Goal: Task Accomplishment & Management: Complete application form

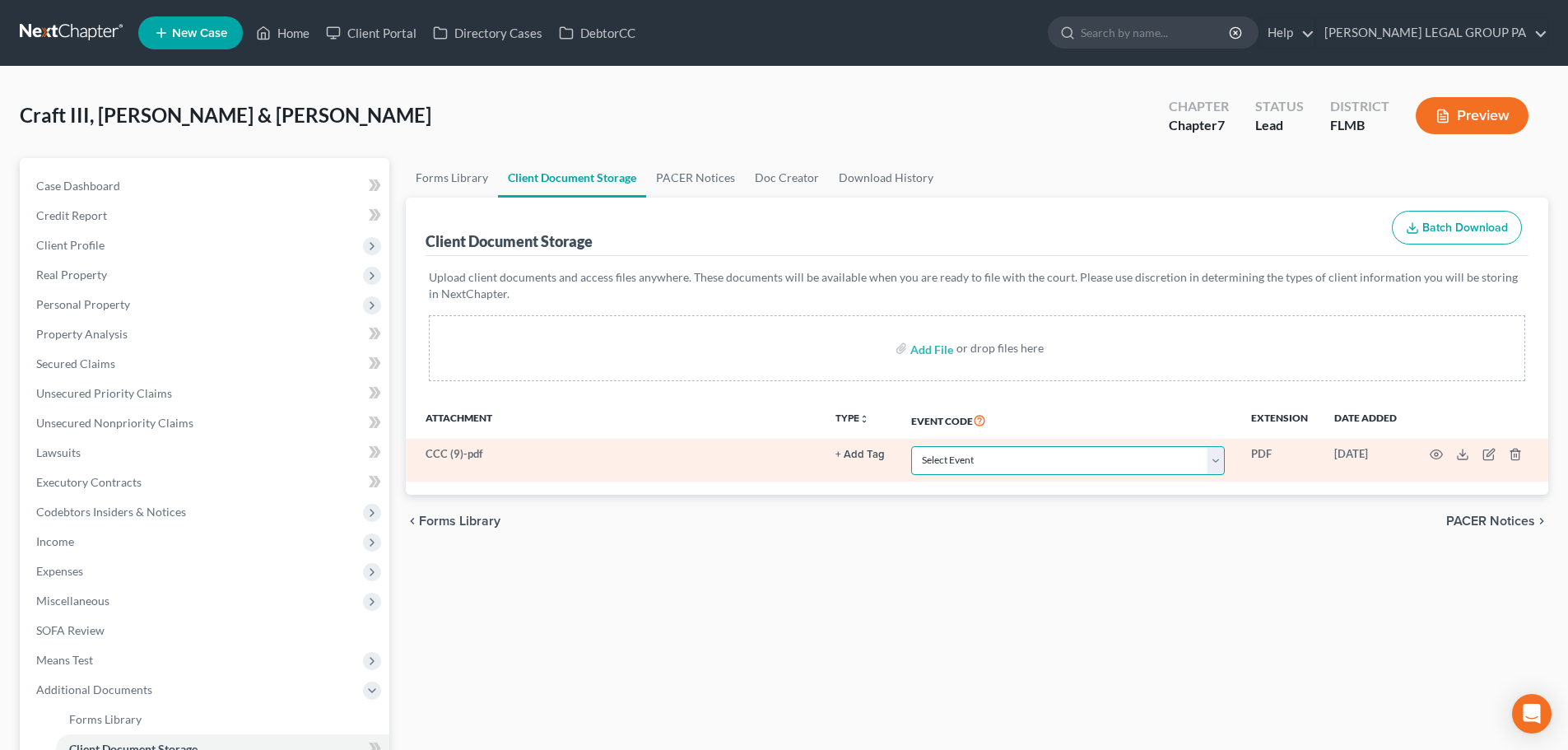
click at [1004, 469] on select "Select Event 20 Largest Unsecured Creditors Amended Chapter 13 Plan Amended Cre…" at bounding box center [1067, 460] width 313 height 29
select select "9"
click at [911, 446] on select "Select Event 20 Largest Unsecured Creditors Amended Chapter 13 Plan Amended Cre…" at bounding box center [1067, 460] width 313 height 29
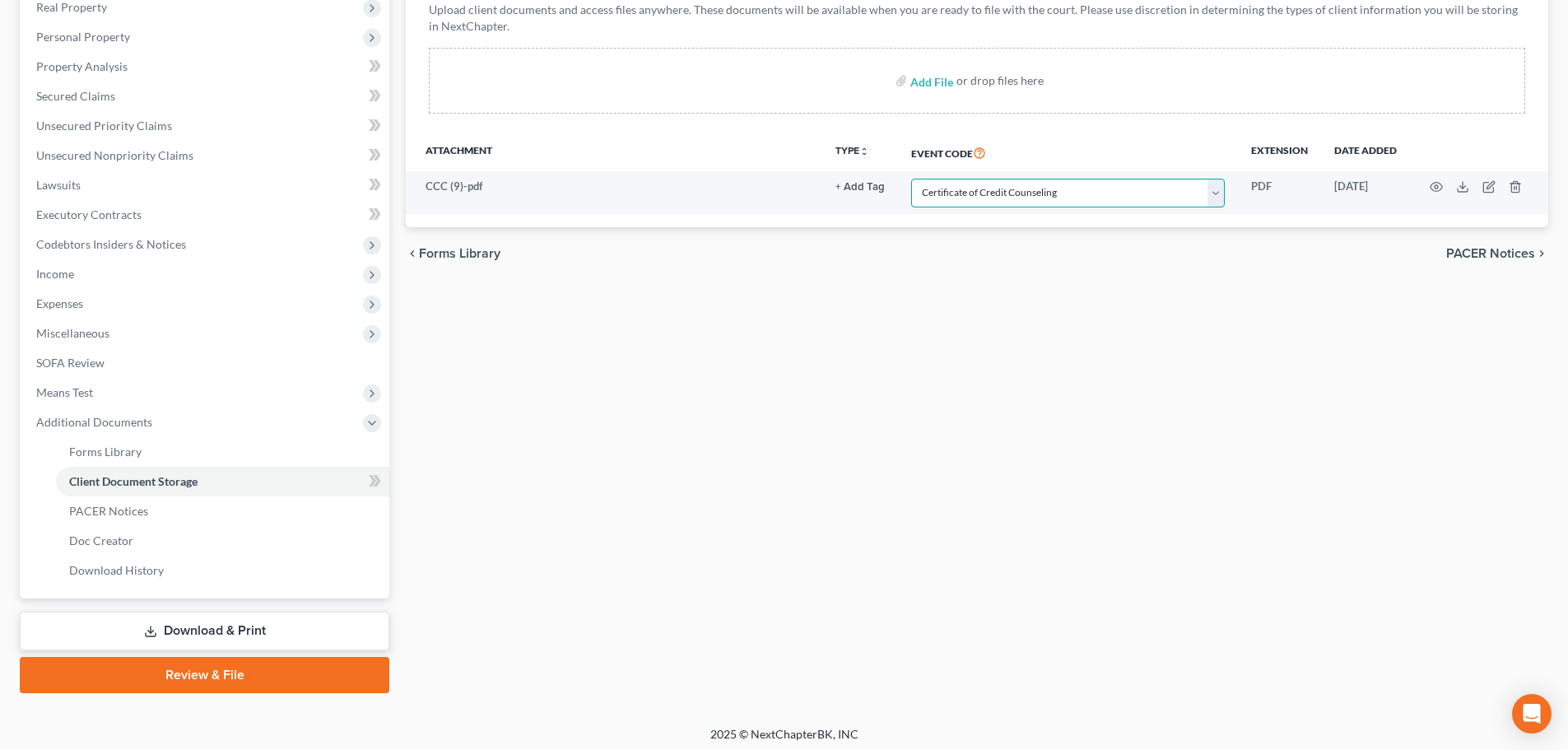
scroll to position [273, 0]
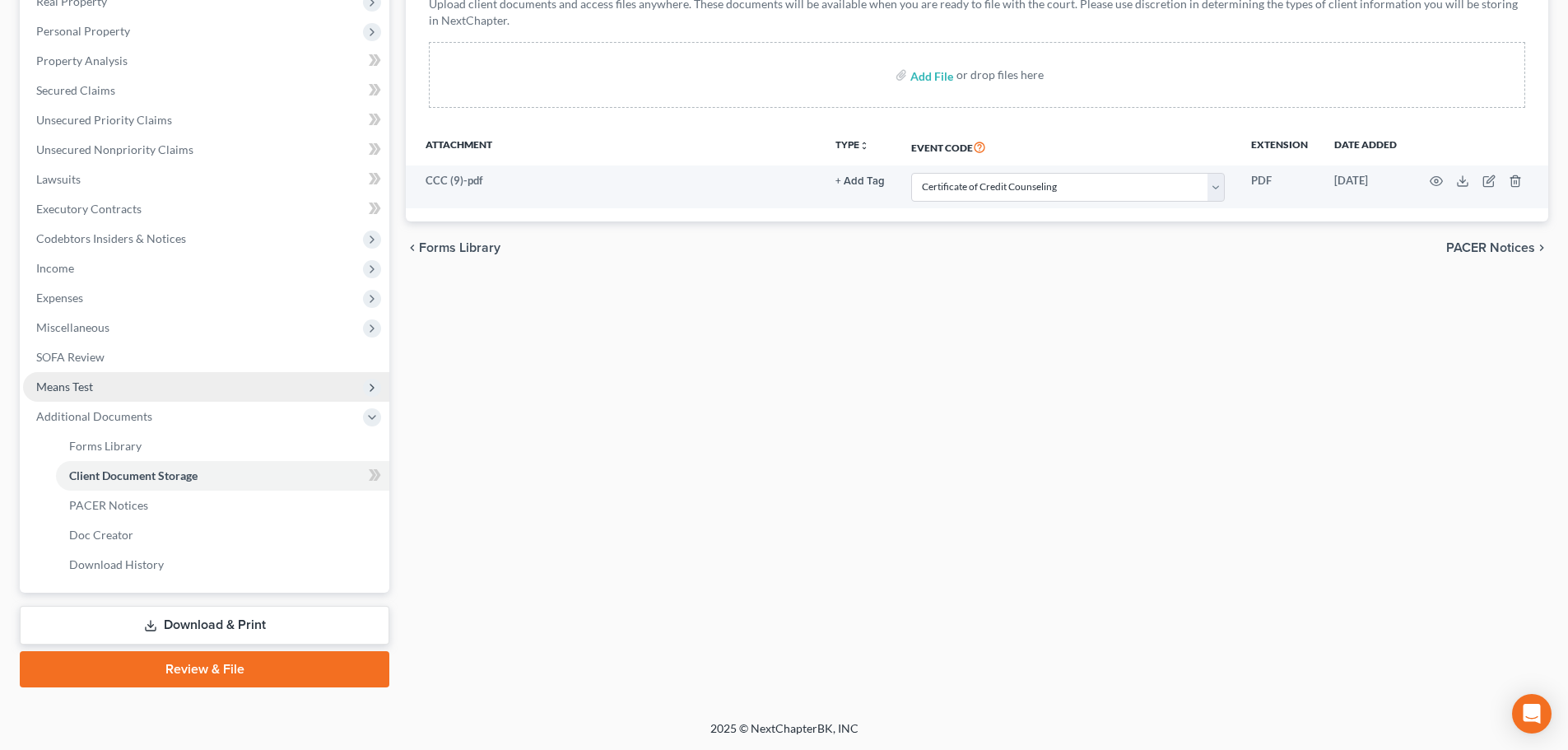
click at [120, 399] on span "Means Test" at bounding box center [205, 387] width 366 height 30
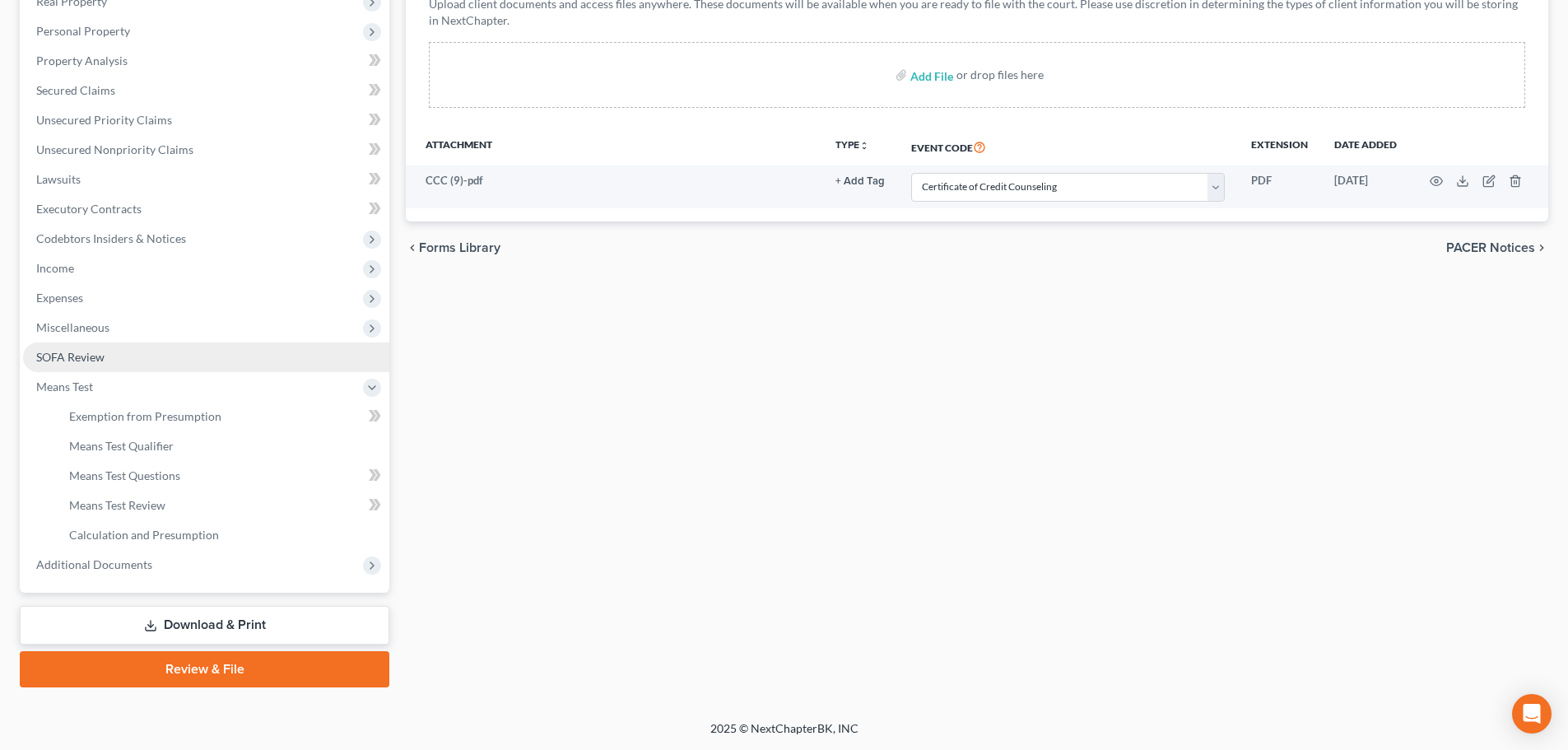
click at [62, 350] on span "SOFA Review" at bounding box center [70, 356] width 68 height 14
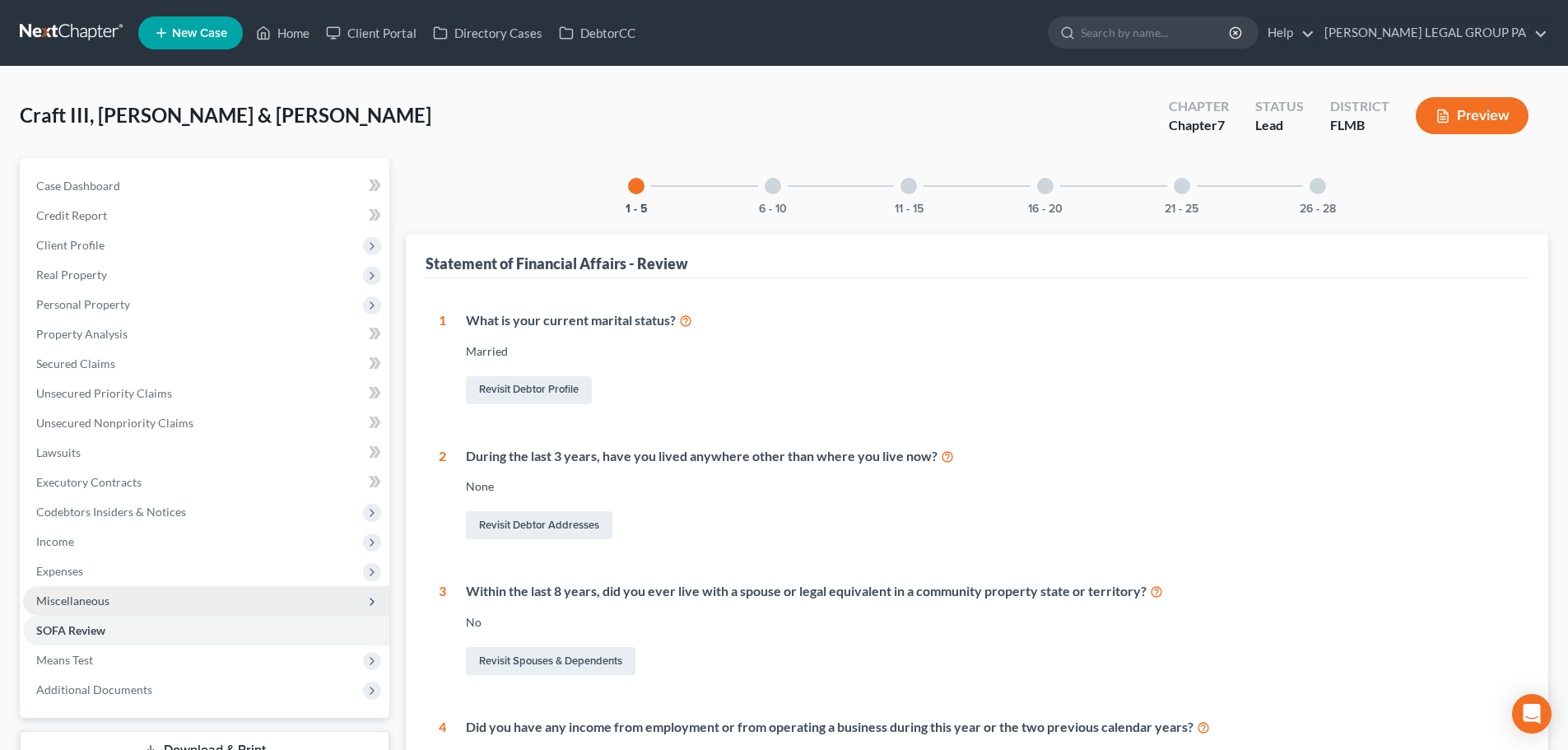
click at [102, 600] on span "Miscellaneous" at bounding box center [73, 599] width 74 height 14
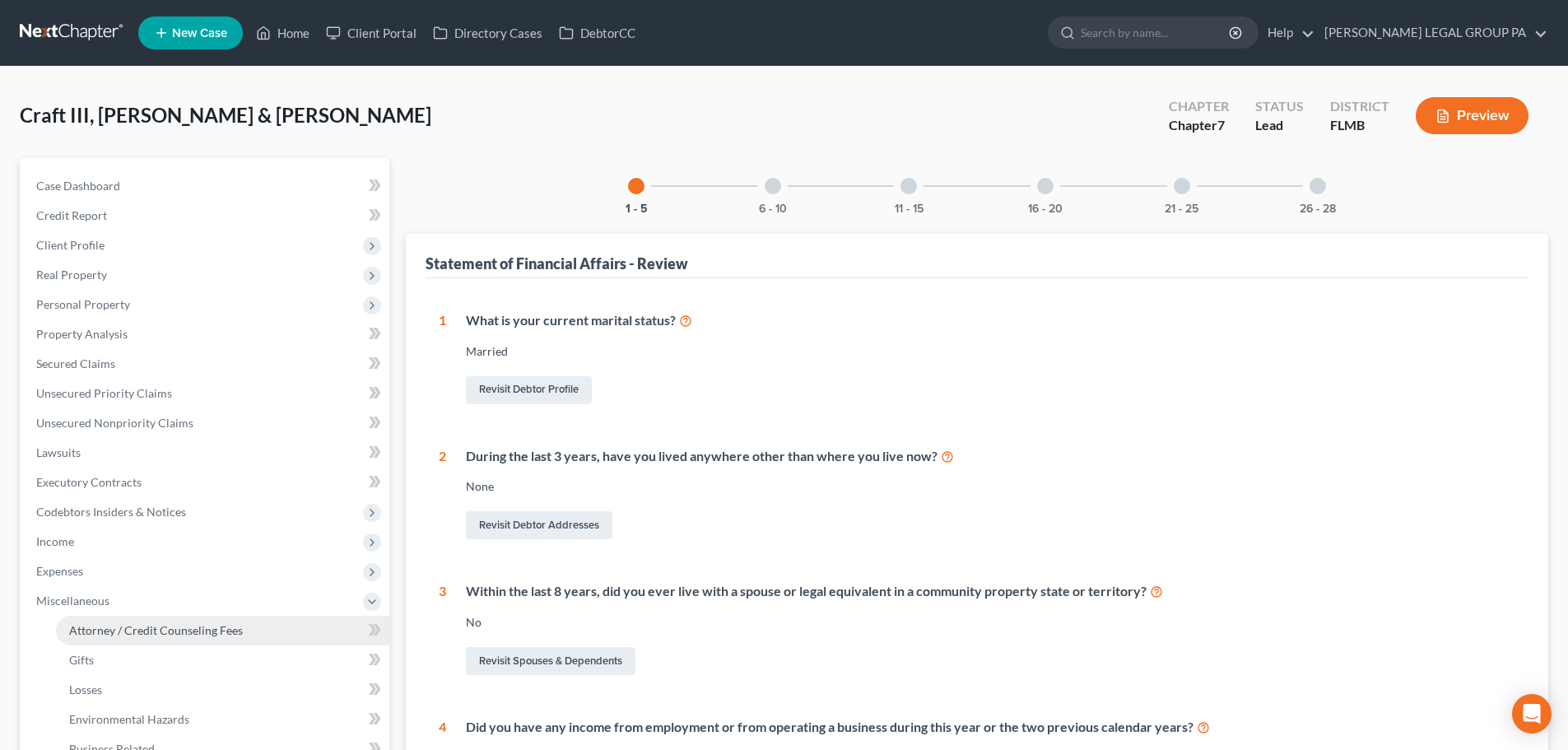
click at [126, 624] on span "Attorney / Credit Counseling Fees" at bounding box center [155, 629] width 174 height 14
select select "0"
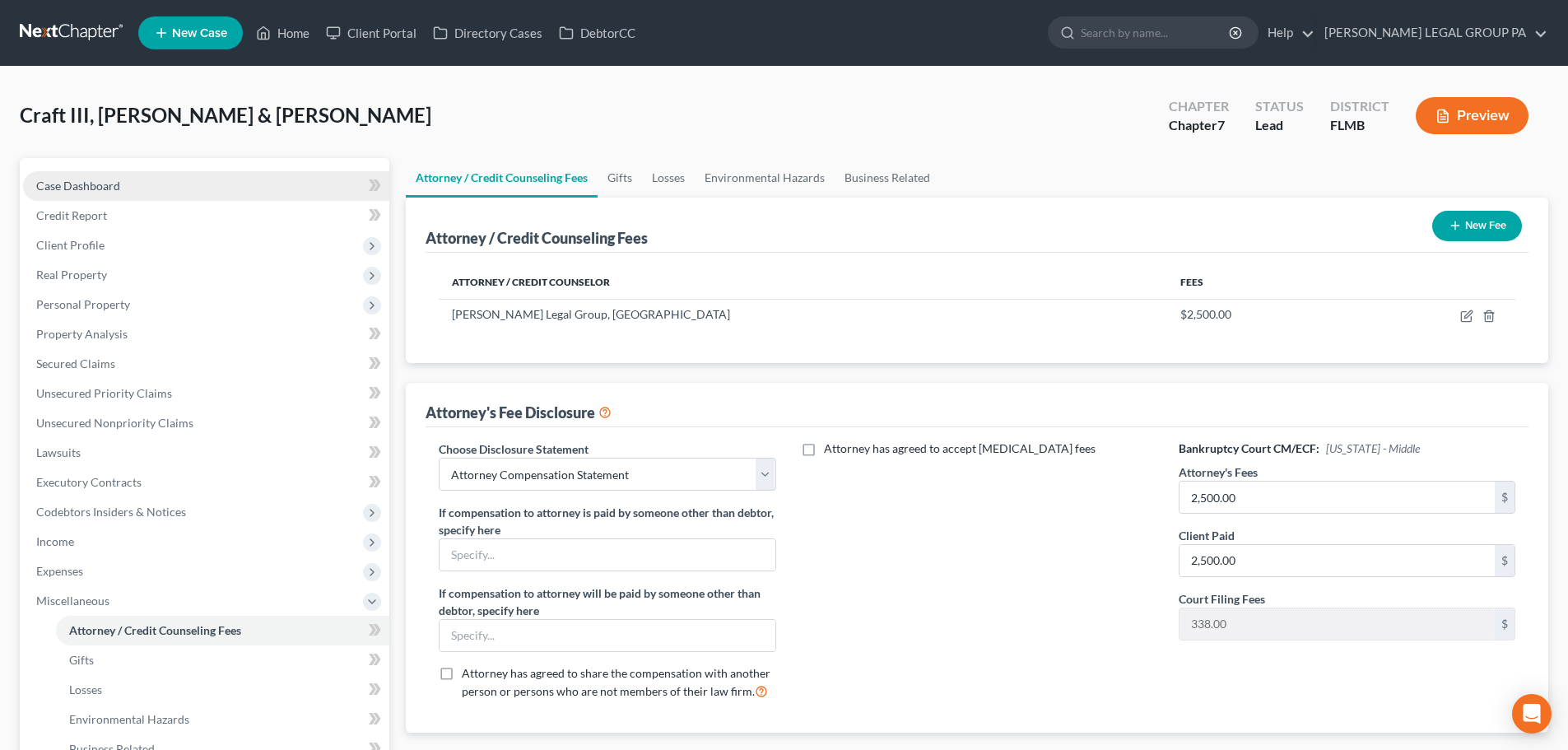
click at [104, 185] on span "Case Dashboard" at bounding box center [78, 185] width 84 height 14
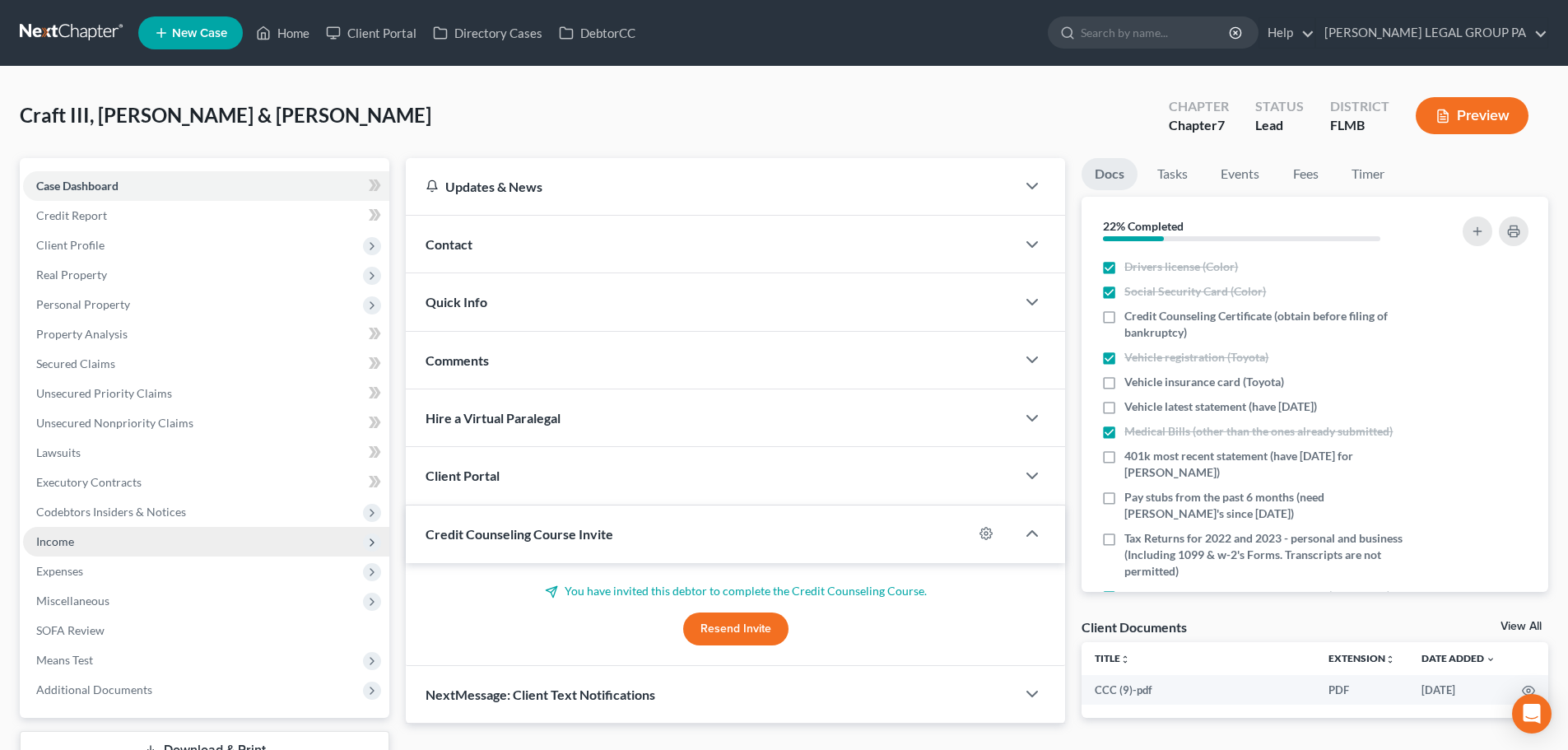
click at [84, 544] on span "Income" at bounding box center [205, 541] width 366 height 30
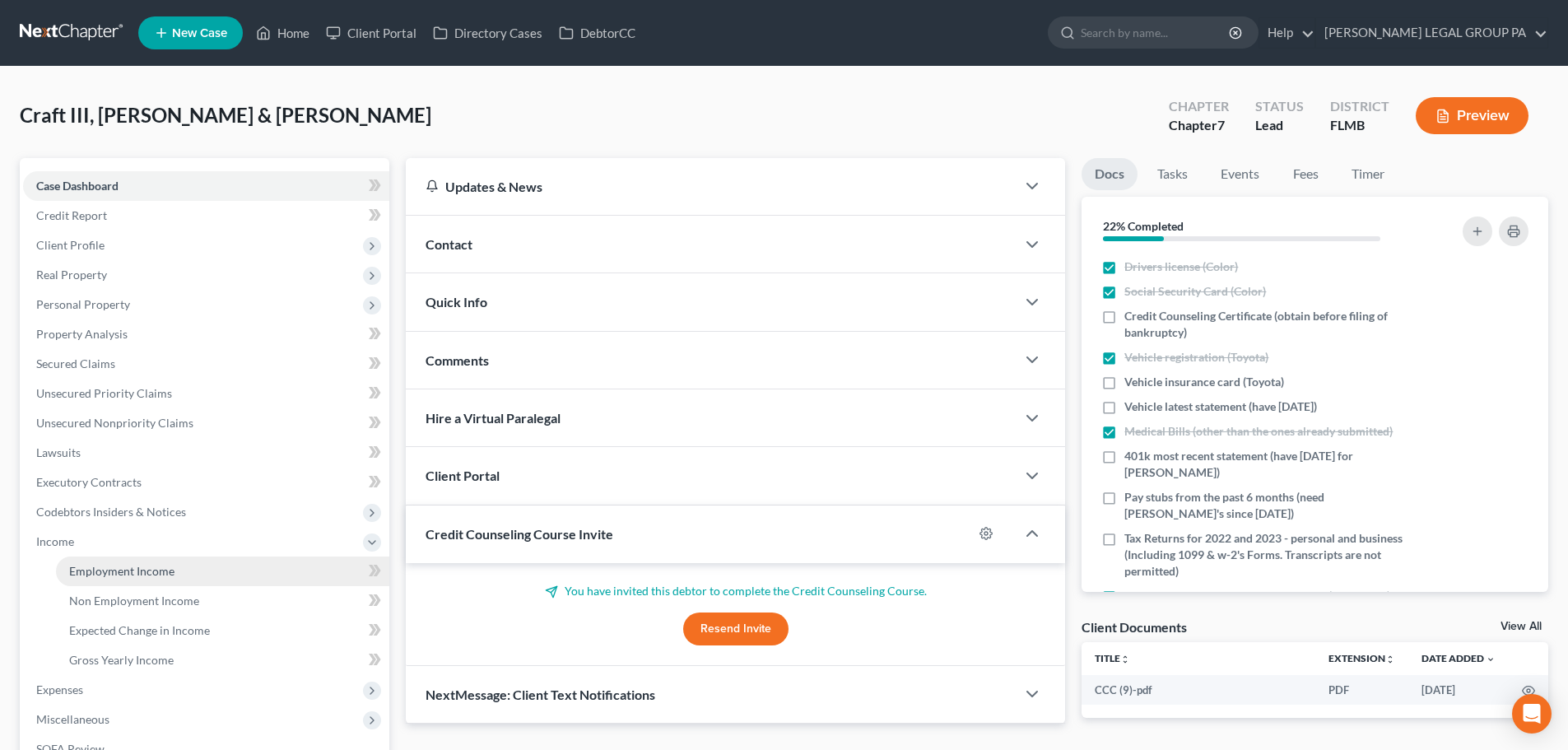
click at [126, 569] on span "Employment Income" at bounding box center [122, 570] width 105 height 14
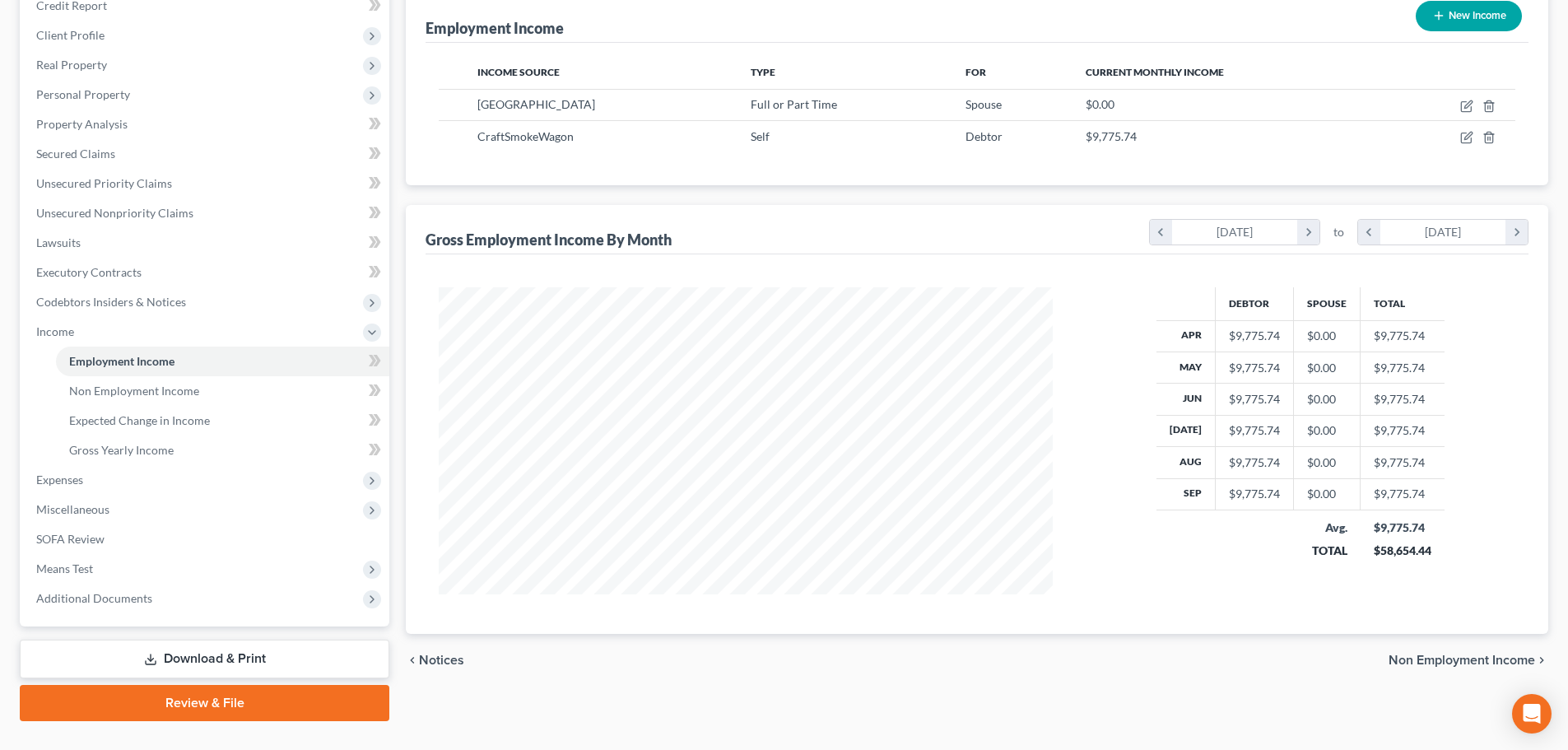
scroll to position [243, 0]
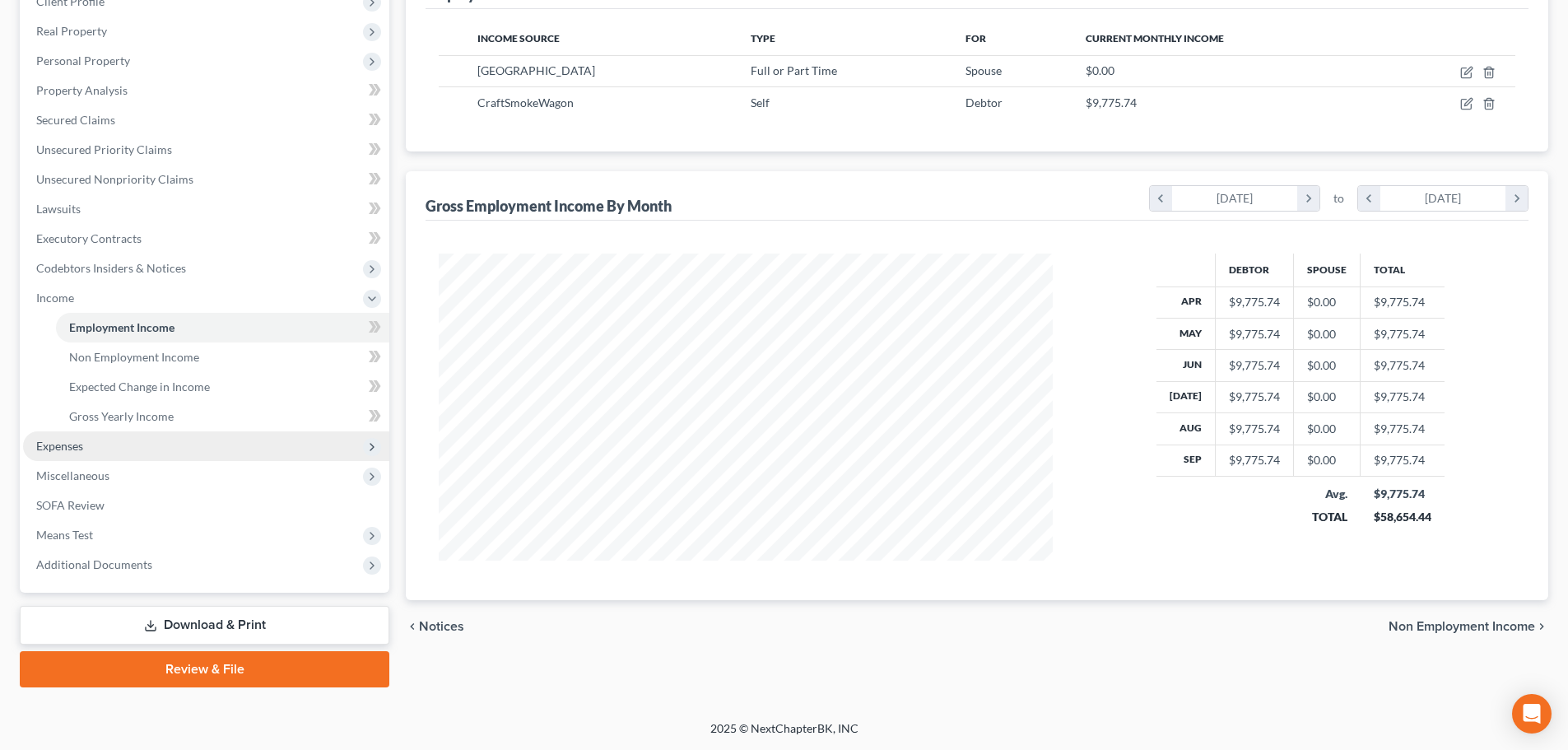
click at [83, 454] on span "Expenses" at bounding box center [205, 446] width 366 height 30
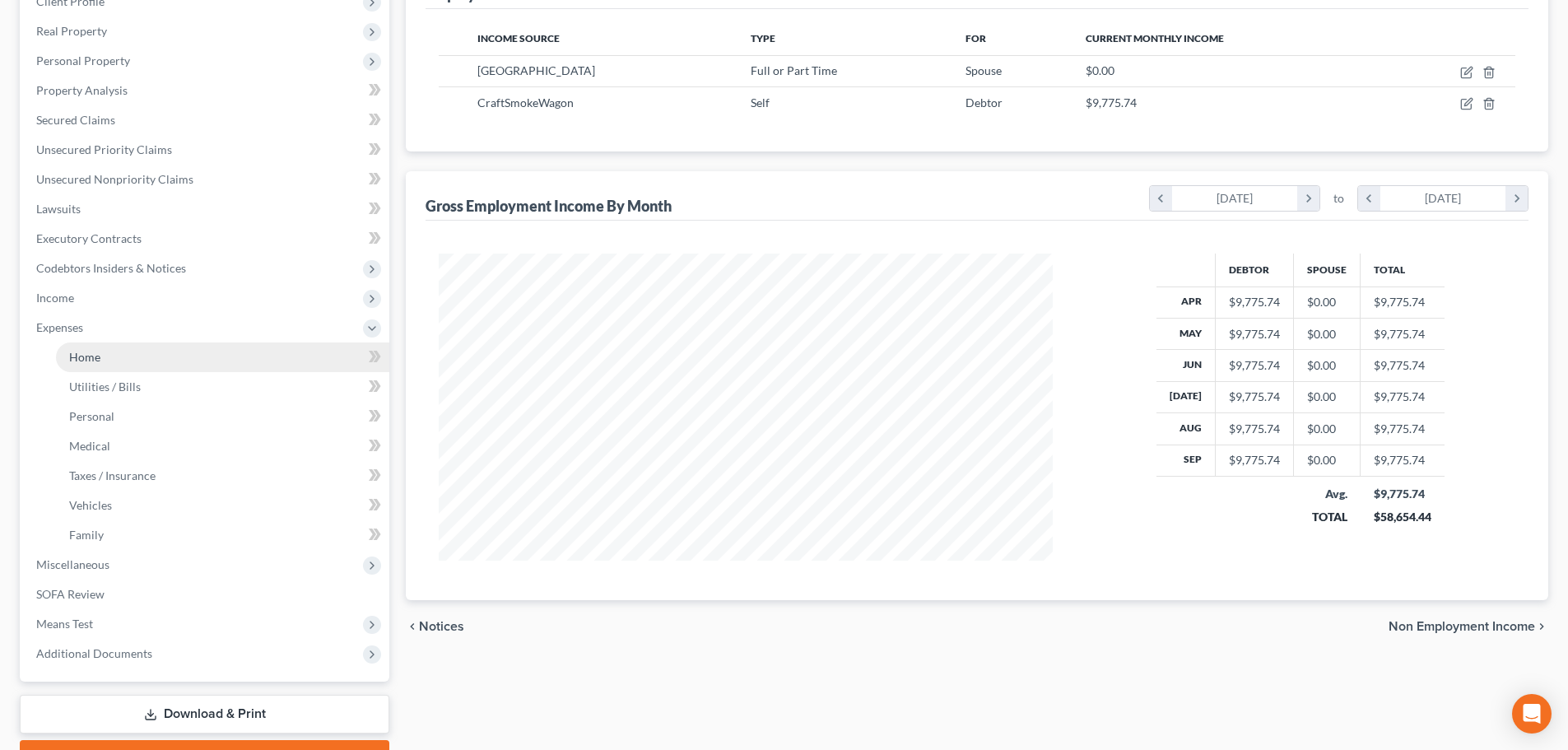
click at [107, 351] on link "Home" at bounding box center [223, 357] width 333 height 30
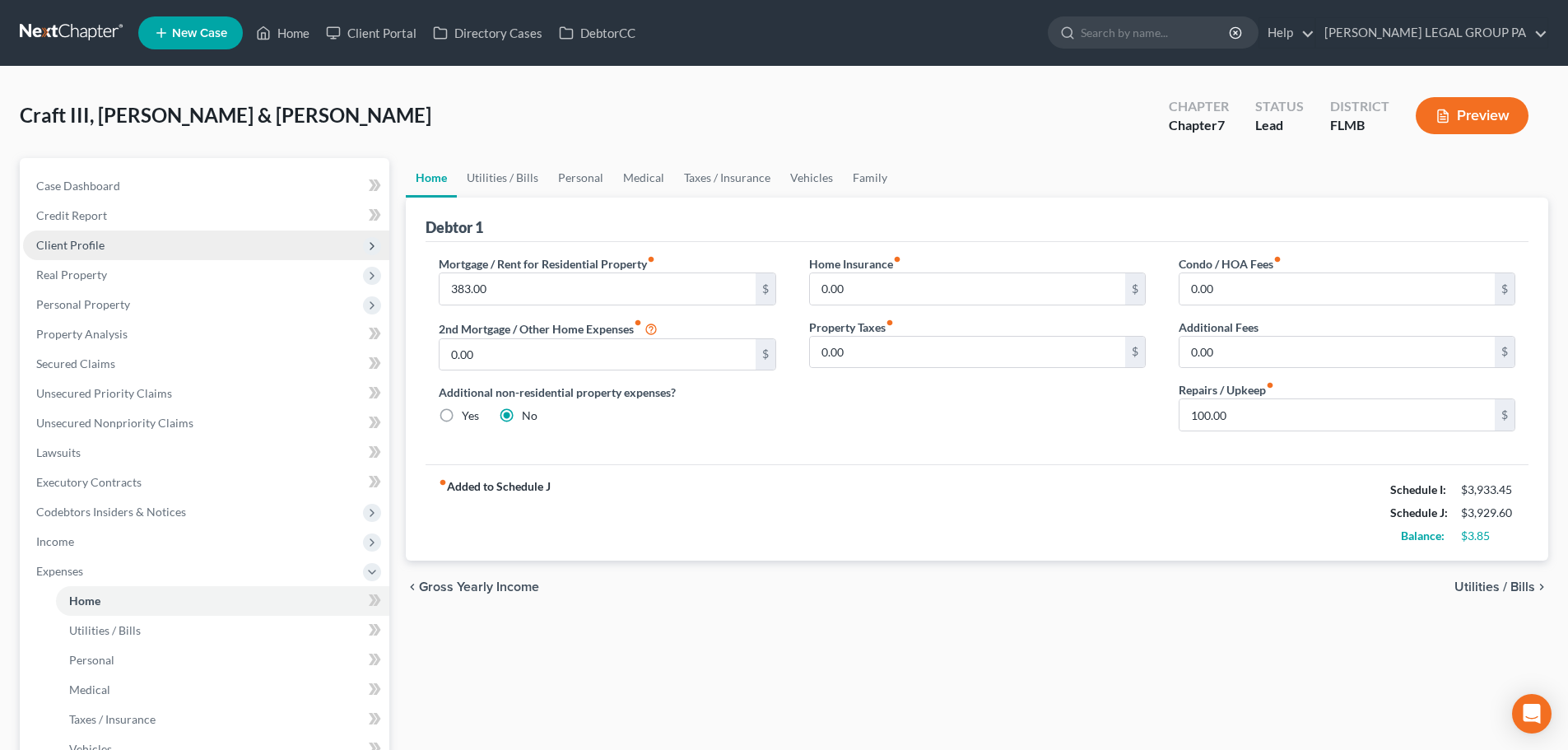
click at [118, 252] on span "Client Profile" at bounding box center [205, 245] width 366 height 30
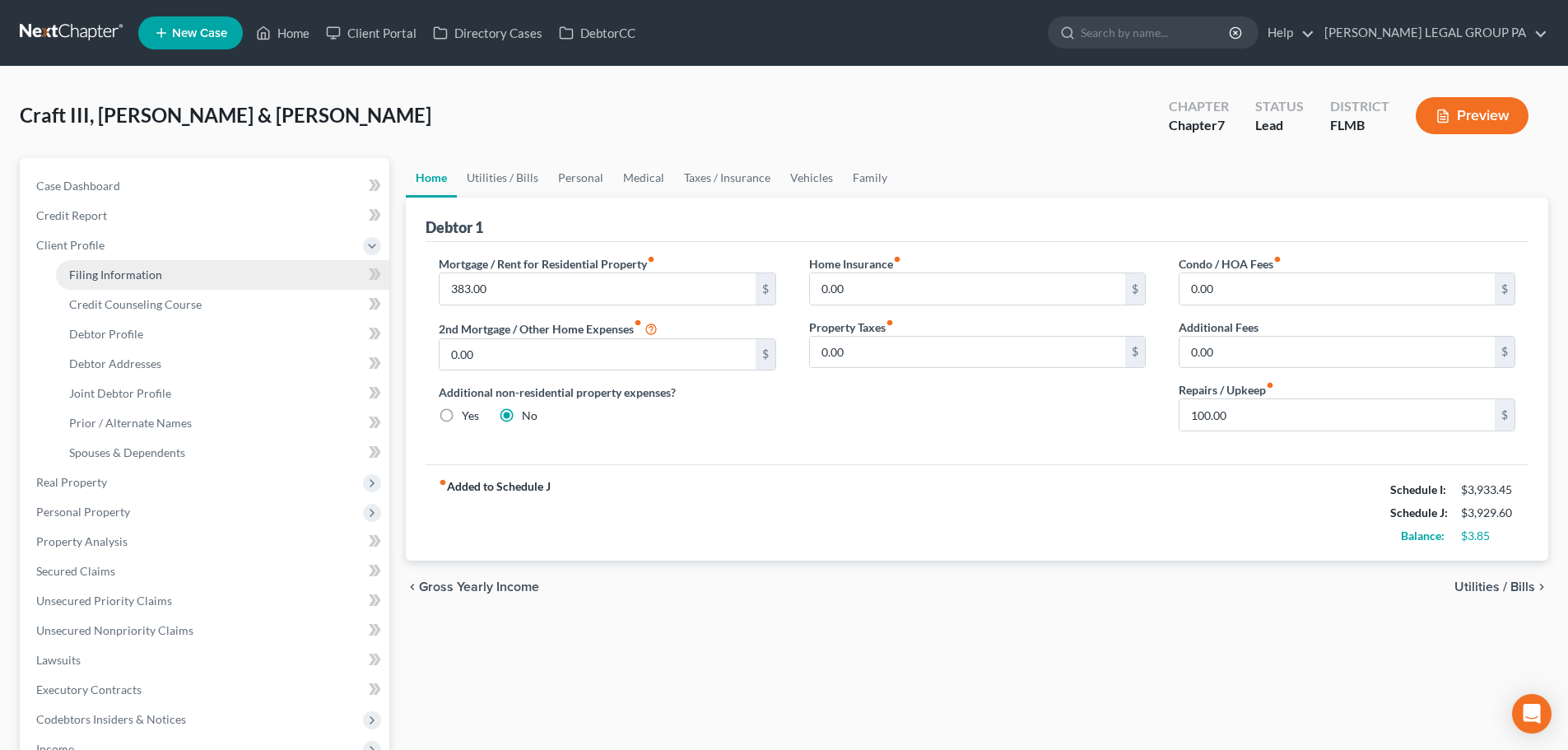
click at [138, 274] on span "Filing Information" at bounding box center [115, 274] width 93 height 14
select select "1"
select select "0"
select select "15"
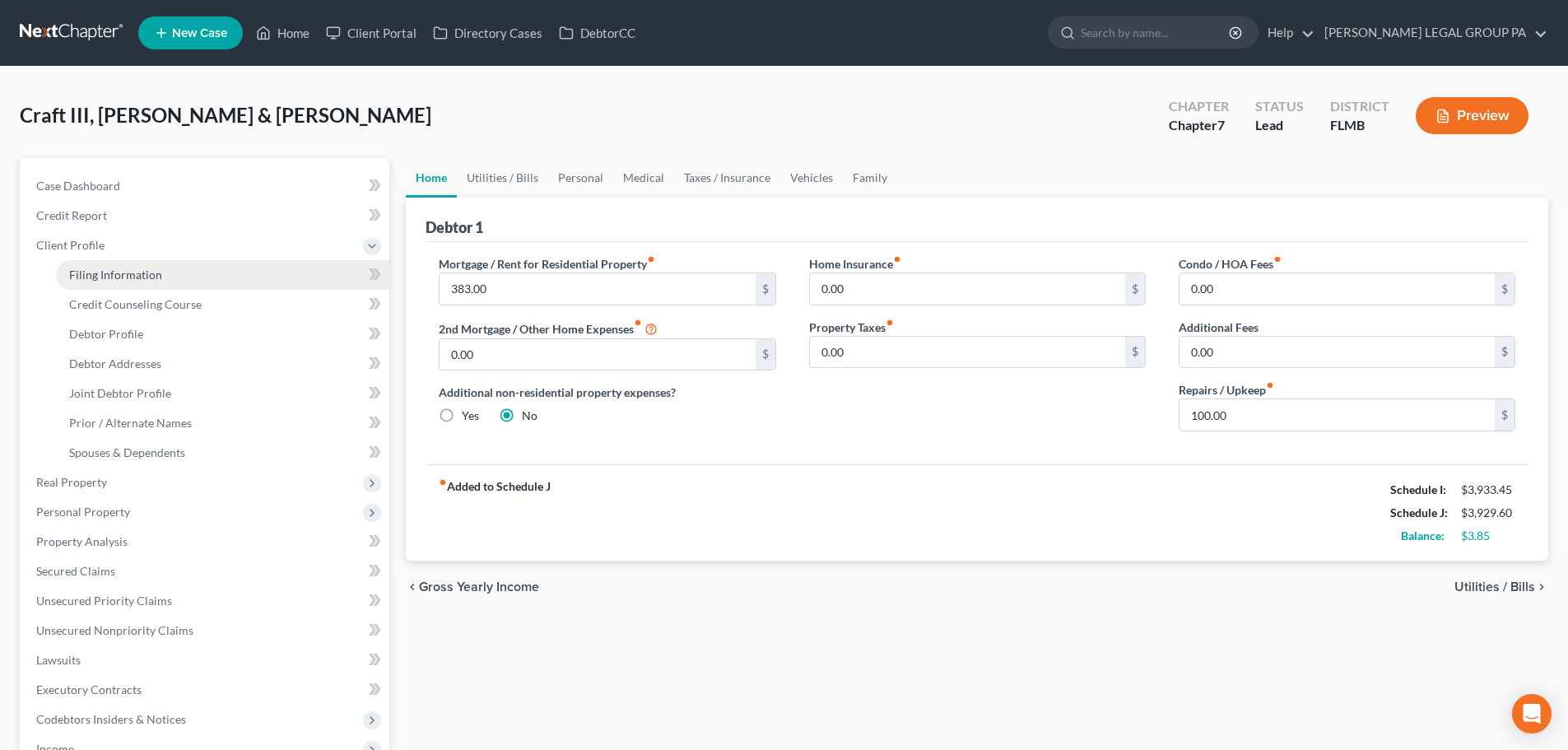
select select "0"
select select "9"
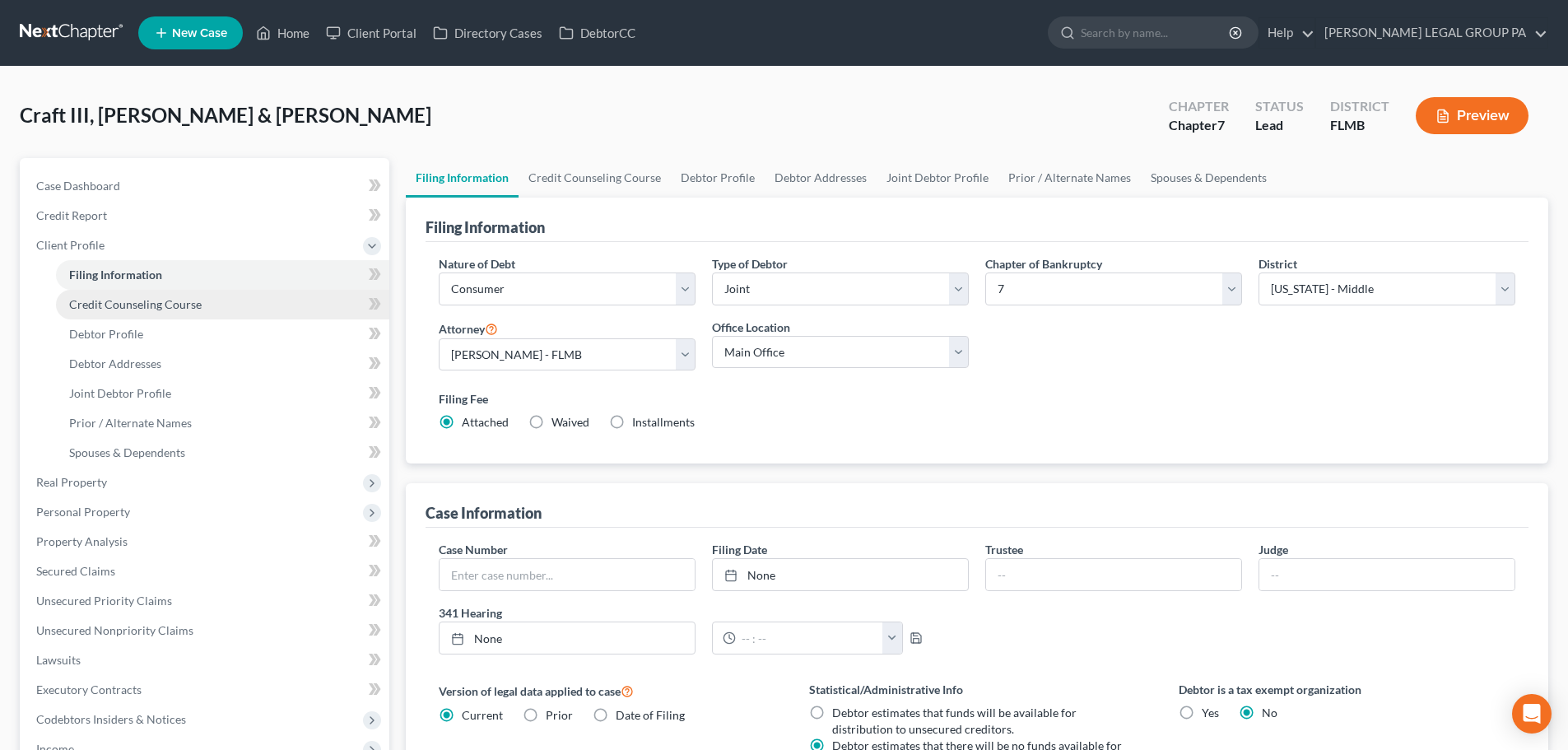
click at [141, 302] on span "Credit Counseling Course" at bounding box center [135, 303] width 133 height 14
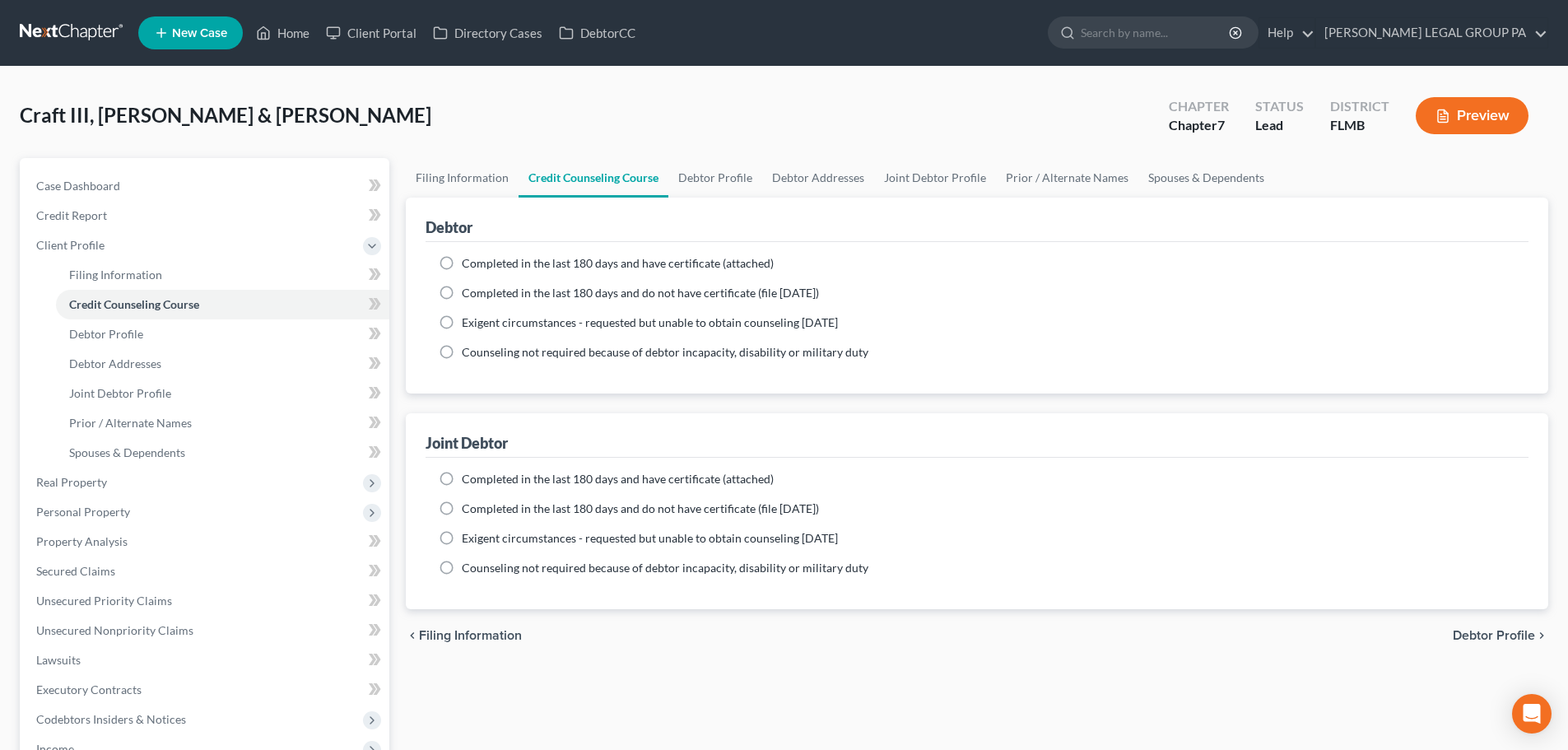
click at [501, 262] on span "Completed in the last 180 days and have certificate (attached)" at bounding box center [617, 262] width 312 height 14
click at [479, 262] on input "Completed in the last 180 days and have certificate (attached)" at bounding box center [474, 261] width 11 height 11
radio input "true"
